Goal: Check status: Check status

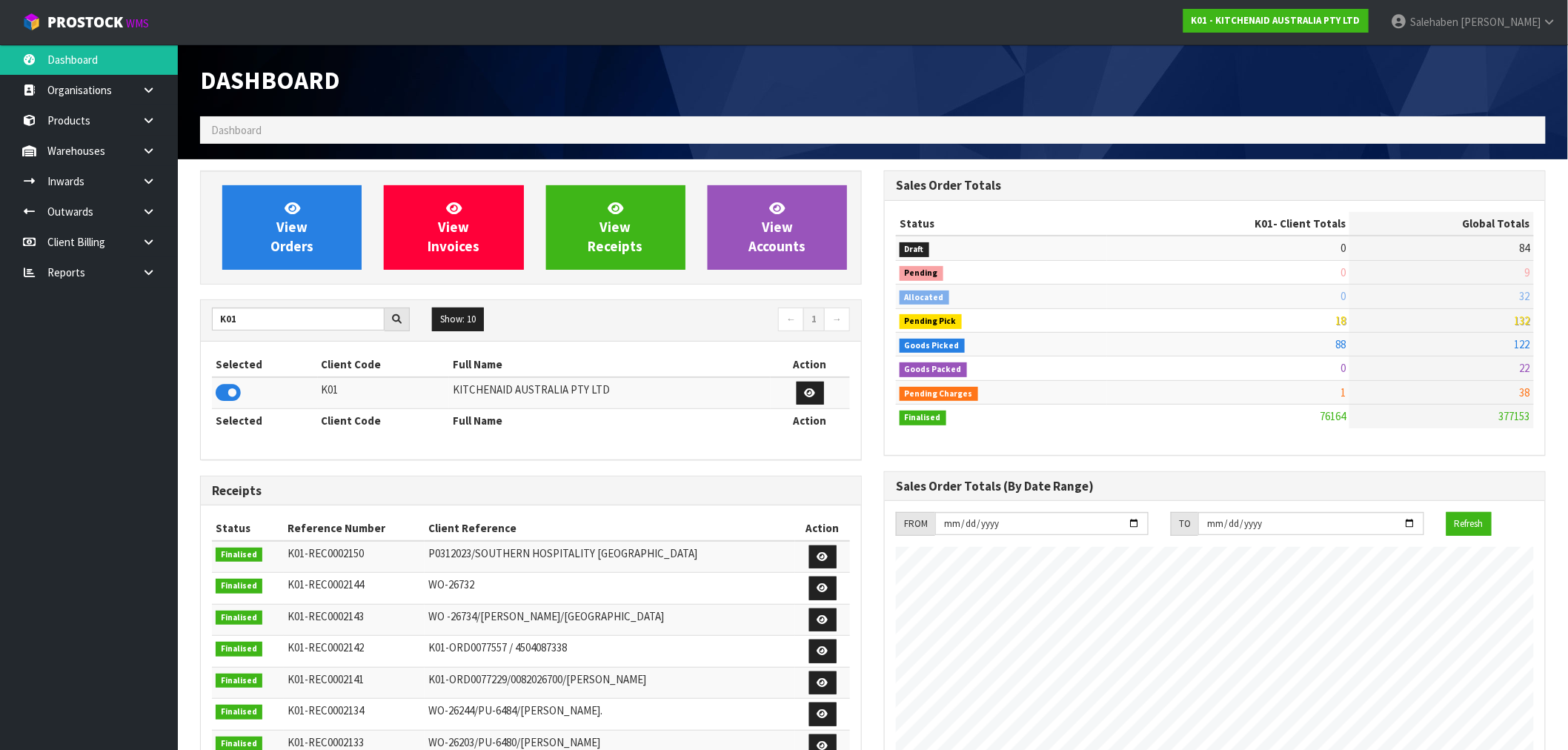
scroll to position [1122, 684]
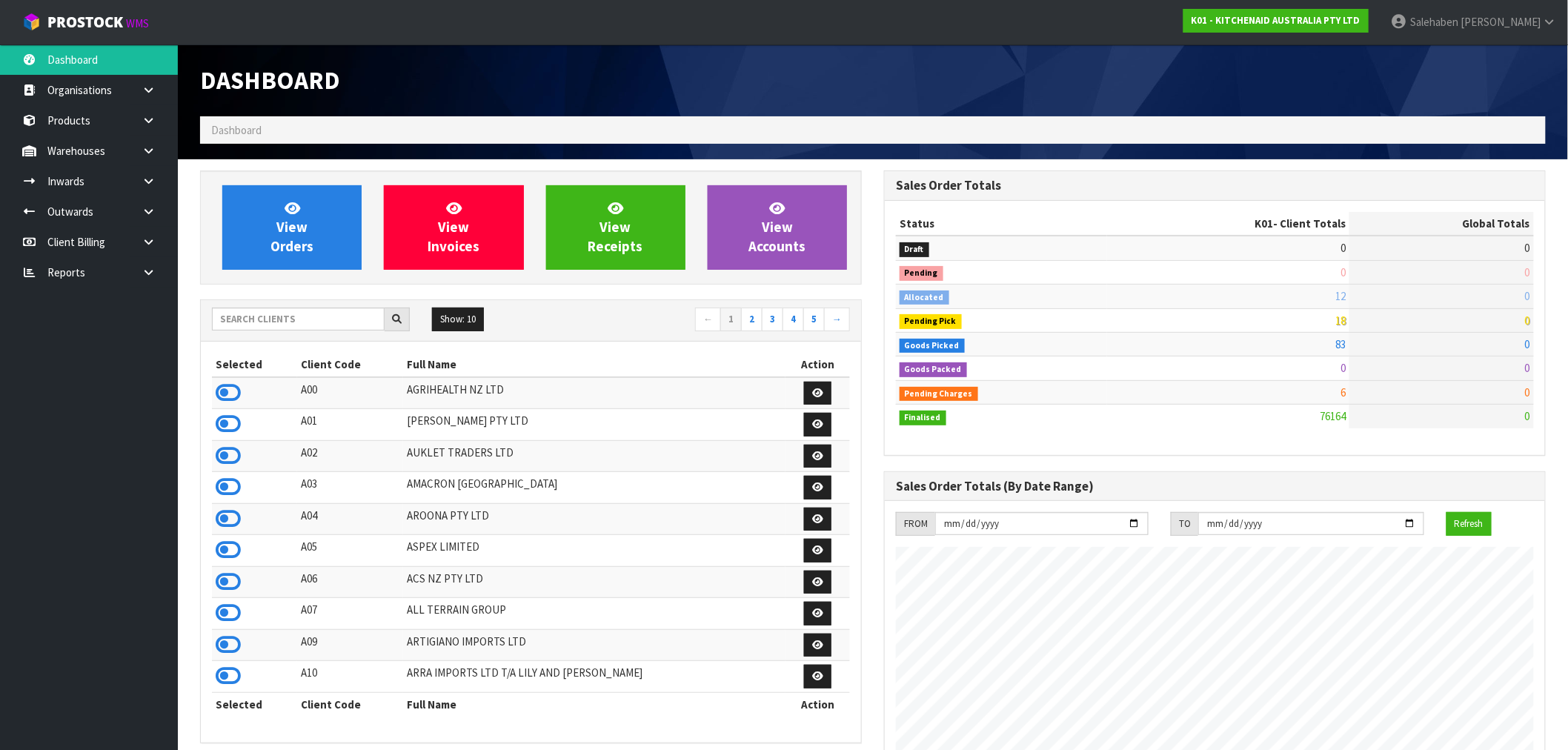
scroll to position [1122, 684]
click at [315, 323] on input "text" at bounding box center [299, 319] width 173 height 23
type input "K01"
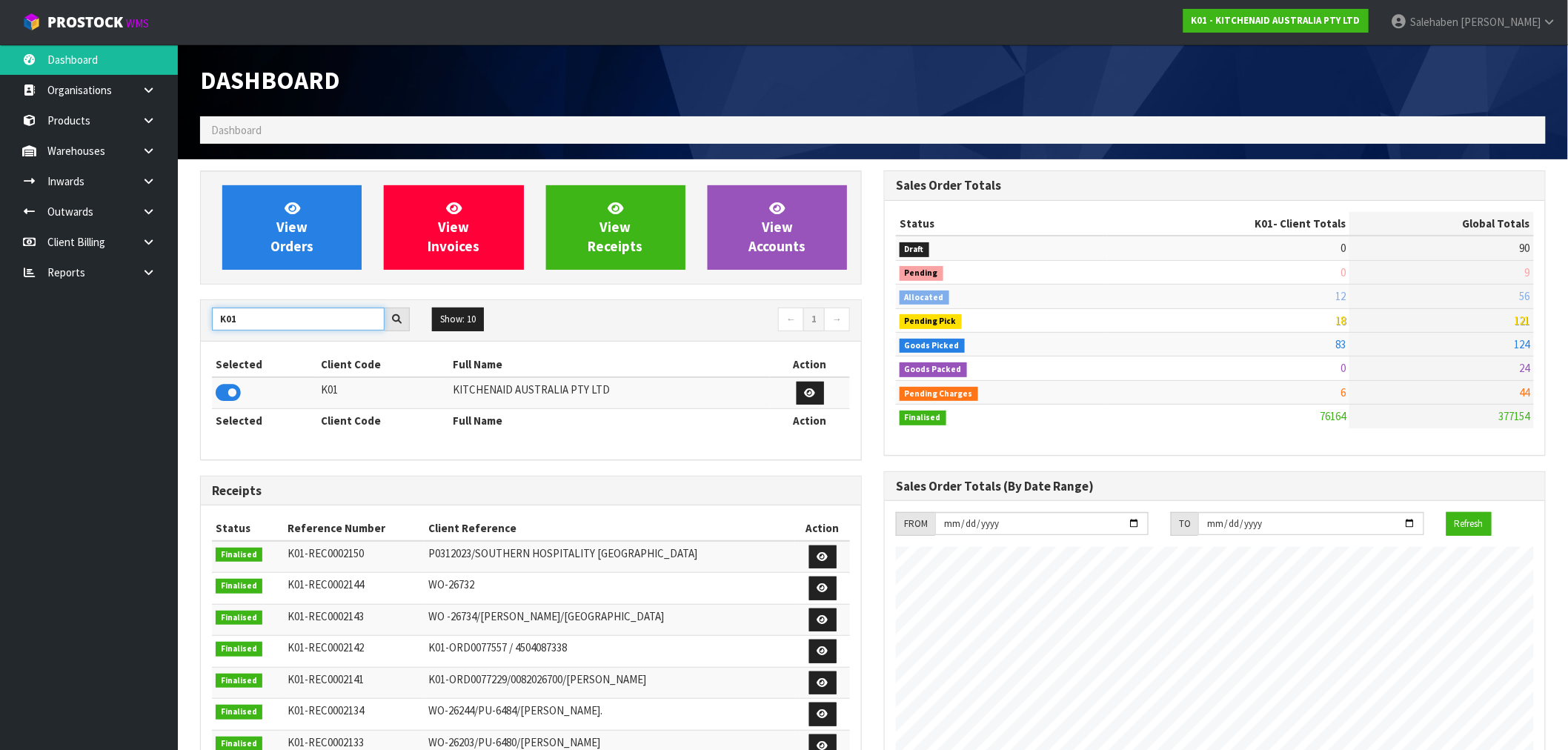
drag, startPoint x: 246, startPoint y: 316, endPoint x: 211, endPoint y: 330, distance: 37.7
click at [211, 330] on div "K01" at bounding box center [310, 319] width 220 height 24
type input "C11"
click at [225, 388] on icon at bounding box center [228, 392] width 25 height 23
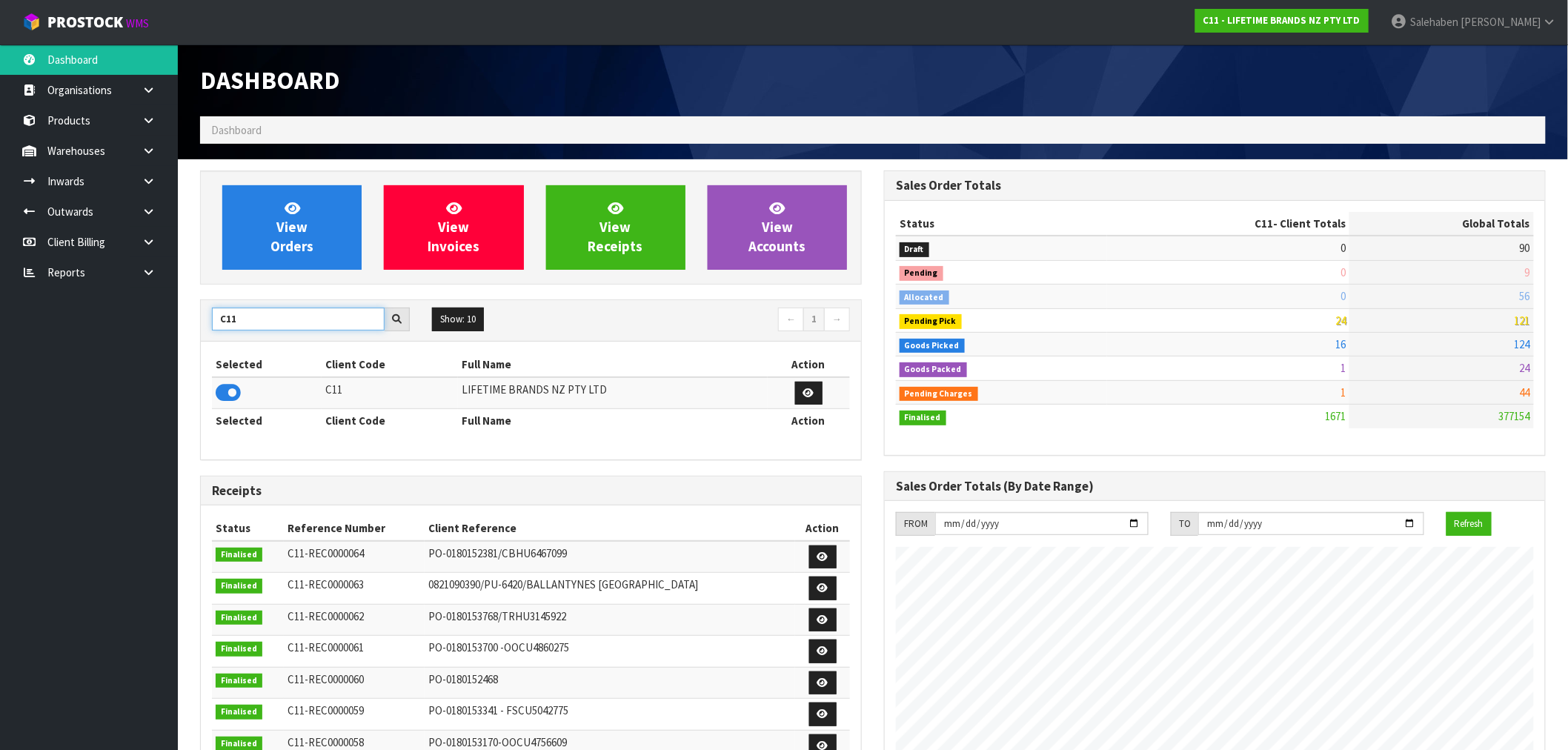
drag, startPoint x: 203, startPoint y: 331, endPoint x: 170, endPoint y: 331, distance: 33.0
click at [170, 331] on body "Toggle navigation ProStock WMS C11 - LIFETIME BRANDS NZ PTY LTD [PERSON_NAME] L…" at bounding box center [784, 375] width 1568 height 750
type input "S08"
click at [226, 393] on icon at bounding box center [228, 392] width 25 height 23
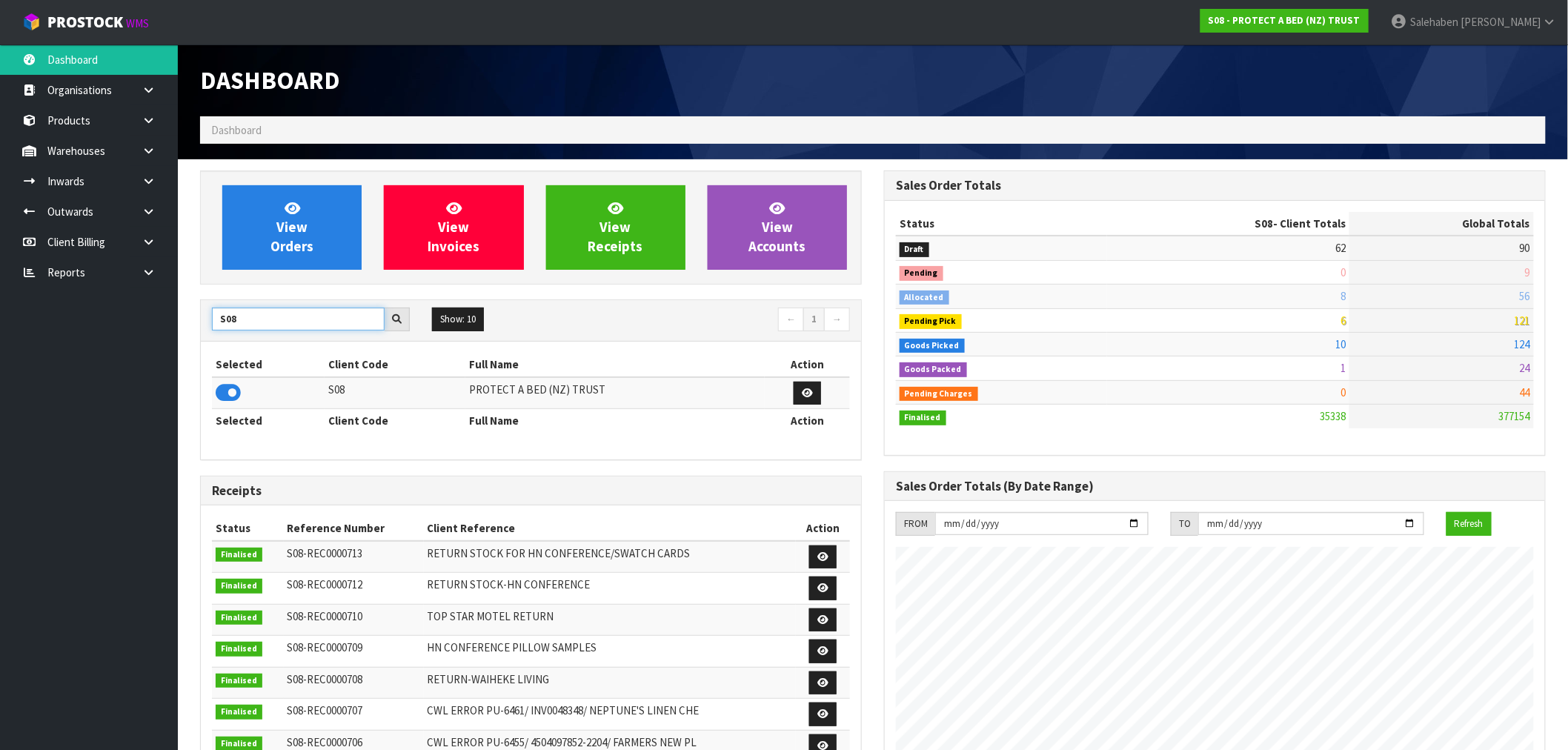
drag, startPoint x: 239, startPoint y: 319, endPoint x: 195, endPoint y: 336, distance: 47.2
click at [195, 336] on div "View Orders View Invoices View Receipts View Accounts S08 Show: 10 5 10 25 50 ←…" at bounding box center [531, 600] width 684 height 860
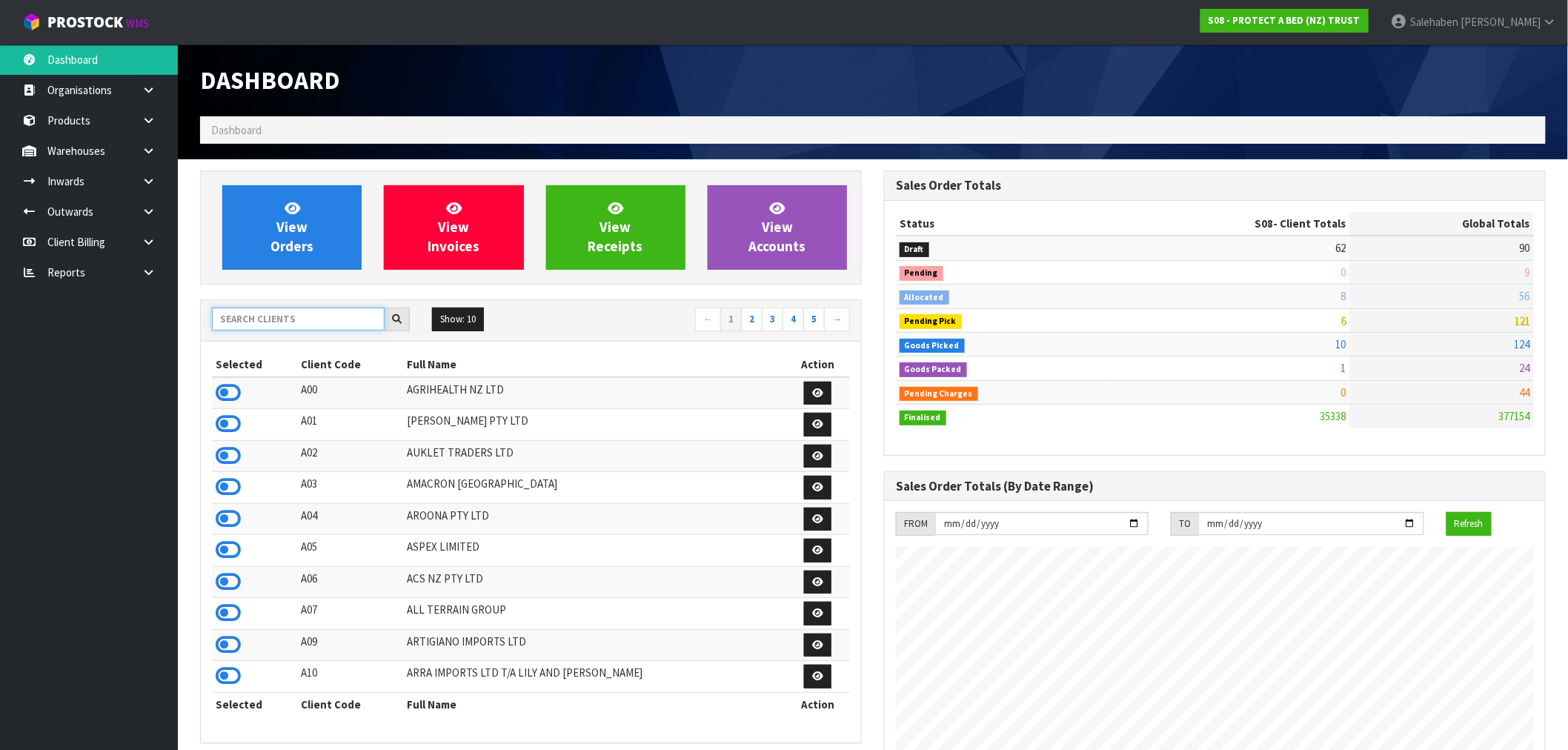
click at [273, 307] on div "Show: 10 5 10 25 50 ← 1 2 3 4 5 →" at bounding box center [530, 320] width 660 height 41
